Goal: Find specific page/section: Find specific page/section

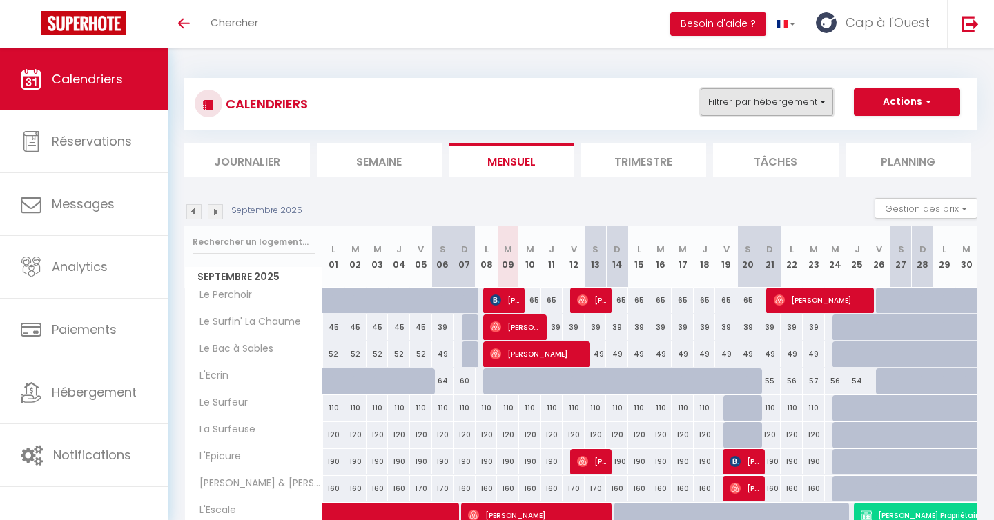
click at [755, 95] on button "Filtrer par hébergement" at bounding box center [767, 102] width 133 height 28
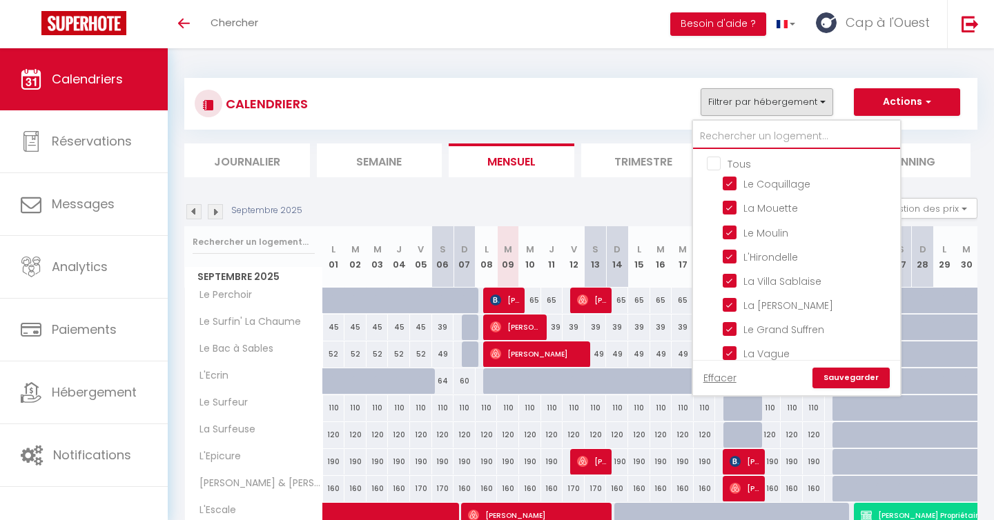
click at [752, 140] on input "text" at bounding box center [796, 136] width 207 height 25
type input "a"
checkbox input "false"
type input "al"
checkbox input "false"
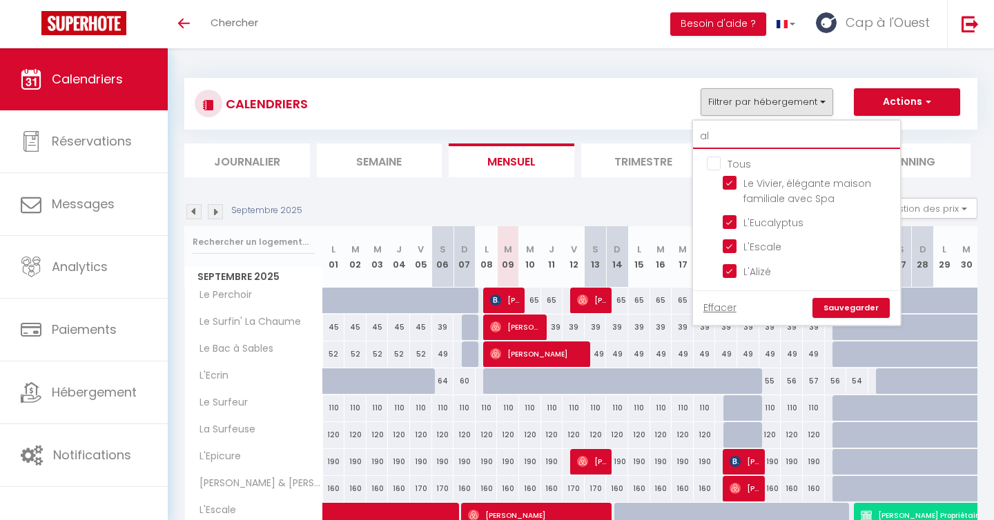
type input "ali"
checkbox input "false"
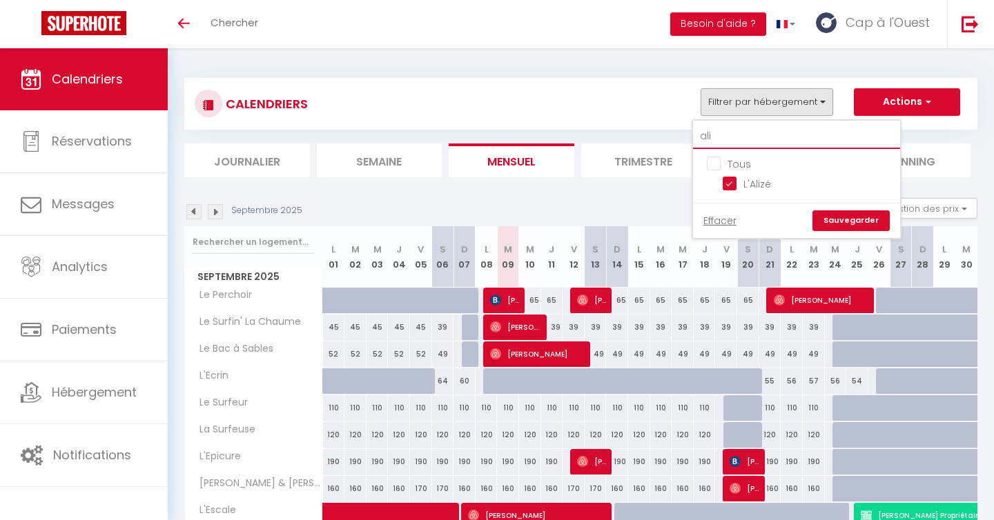
type input "ali"
click at [862, 220] on link "Sauvegarder" at bounding box center [850, 221] width 77 height 21
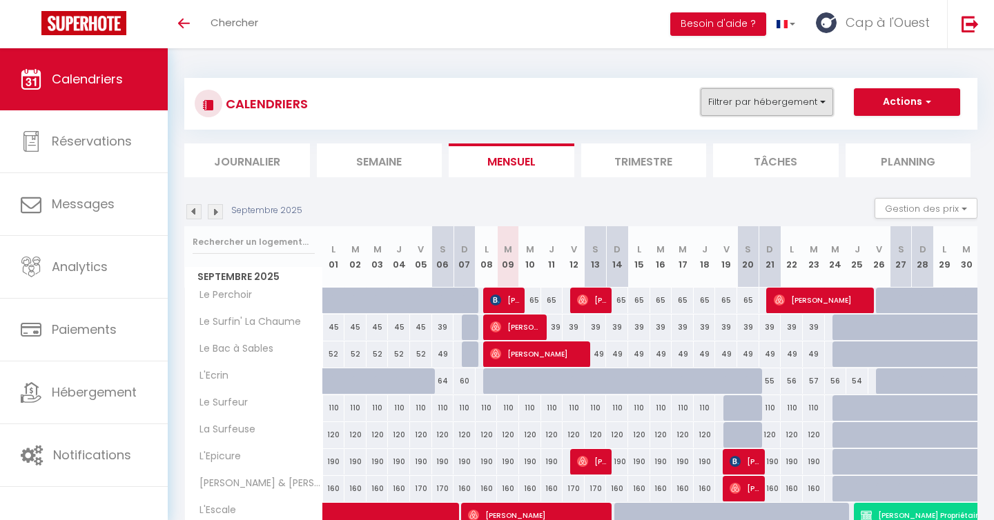
click at [774, 103] on button "Filtrer par hébergement" at bounding box center [767, 102] width 133 height 28
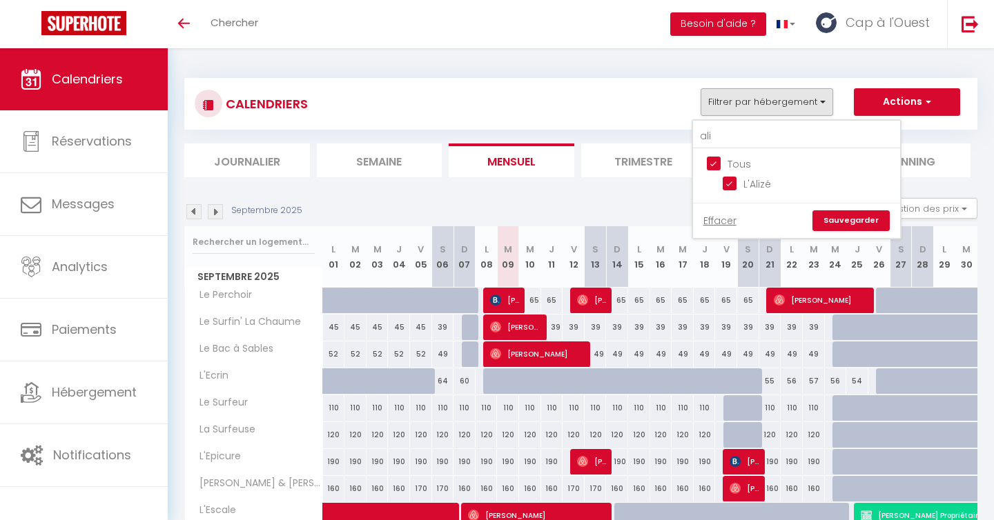
click at [739, 164] on input "Tous" at bounding box center [810, 163] width 207 height 14
checkbox input "false"
click at [744, 183] on input "L'Alizé" at bounding box center [809, 183] width 173 height 14
checkbox input "true"
click at [840, 219] on link "Sauvegarder" at bounding box center [850, 221] width 77 height 21
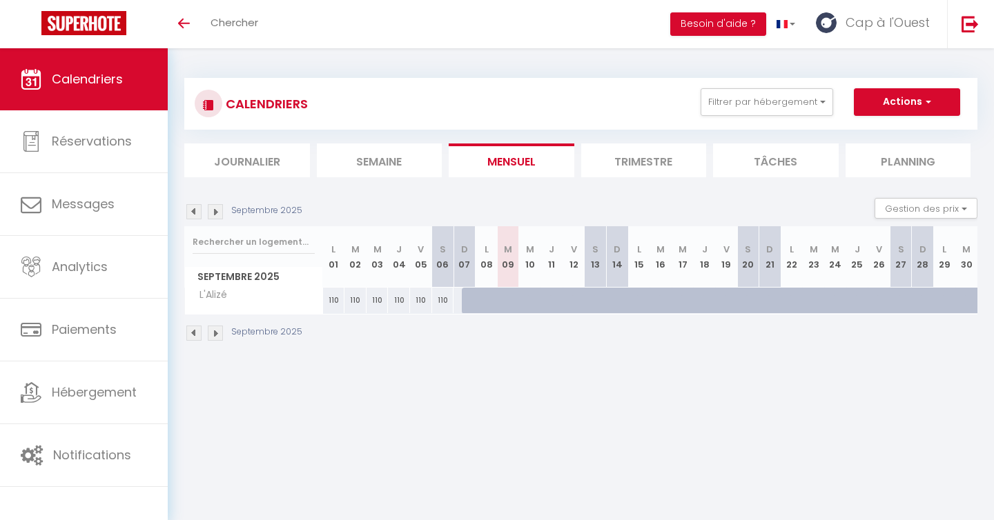
click at [215, 211] on img at bounding box center [215, 211] width 15 height 15
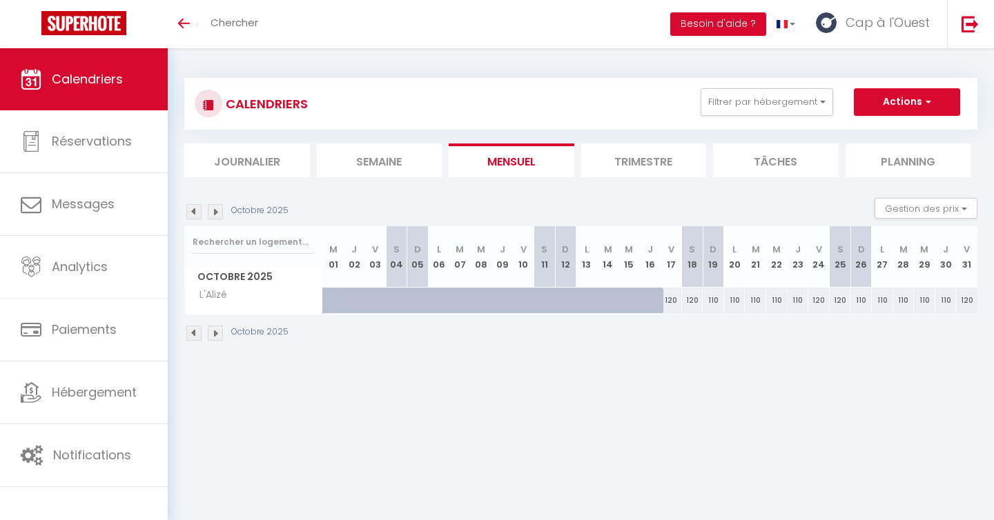
click at [193, 213] on img at bounding box center [193, 211] width 15 height 15
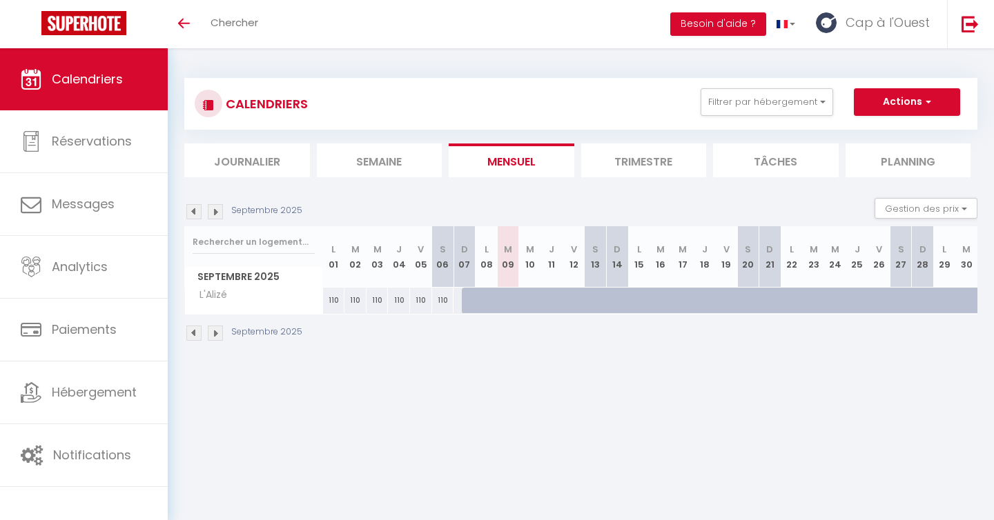
click at [193, 213] on img at bounding box center [193, 211] width 15 height 15
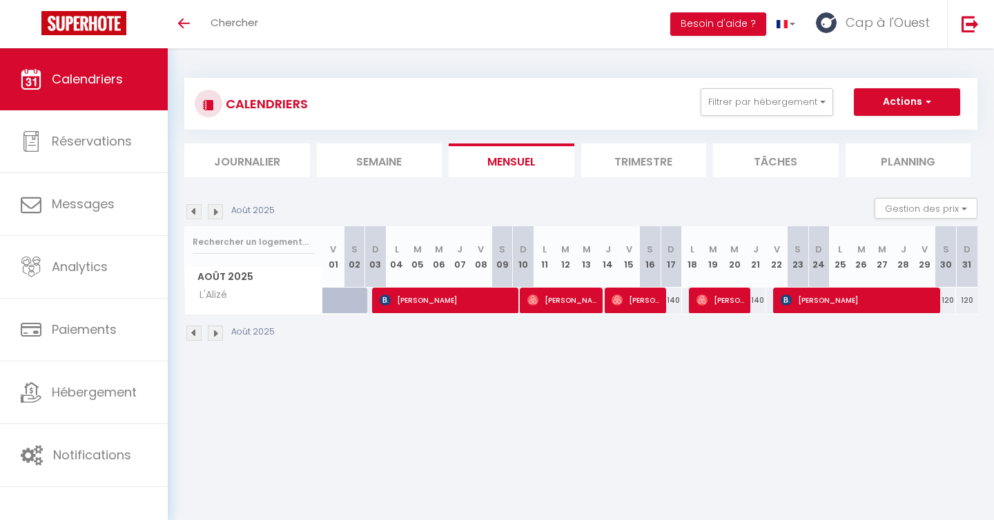
click at [193, 213] on img at bounding box center [193, 211] width 15 height 15
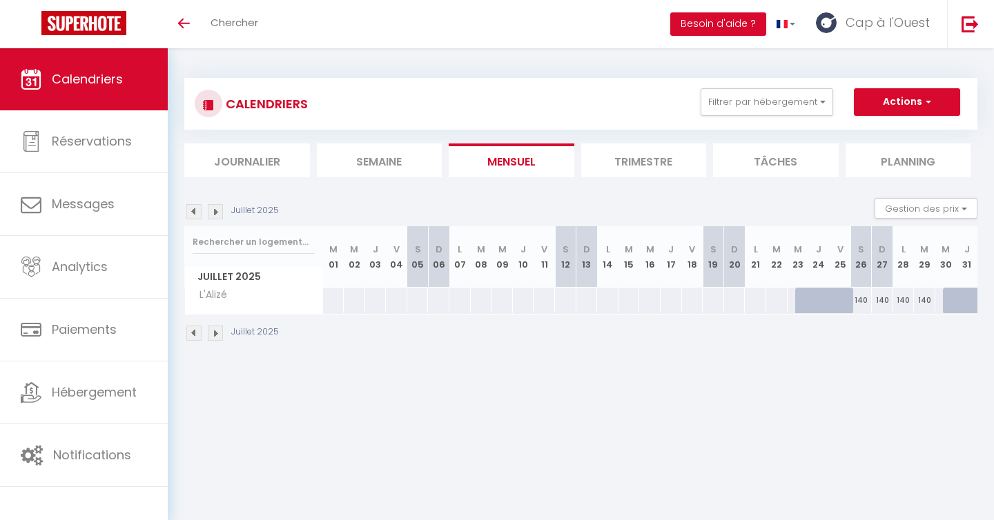
click at [214, 215] on img at bounding box center [215, 211] width 15 height 15
